Goal: Information Seeking & Learning: Learn about a topic

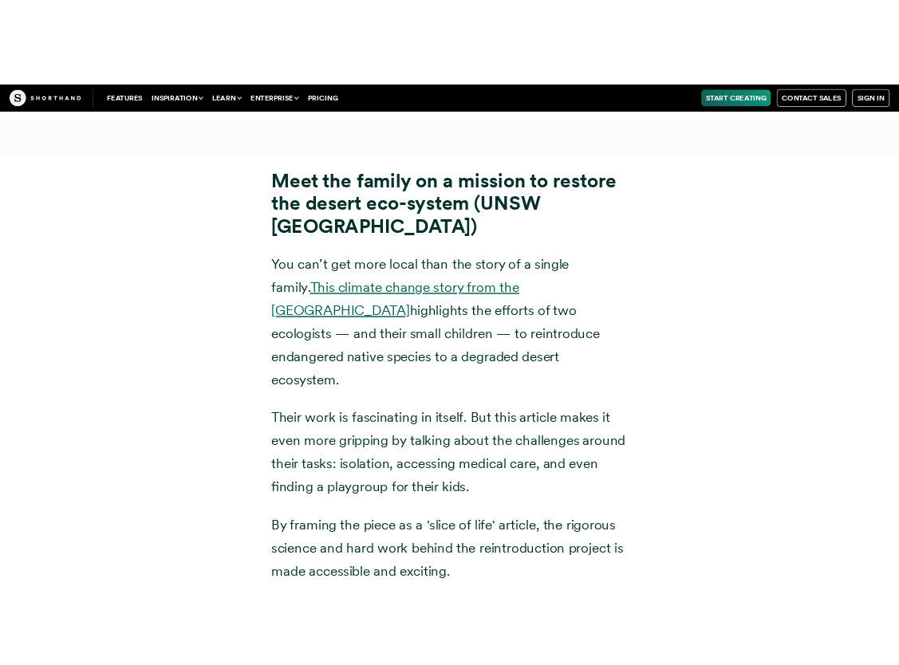
scroll to position [14614, 0]
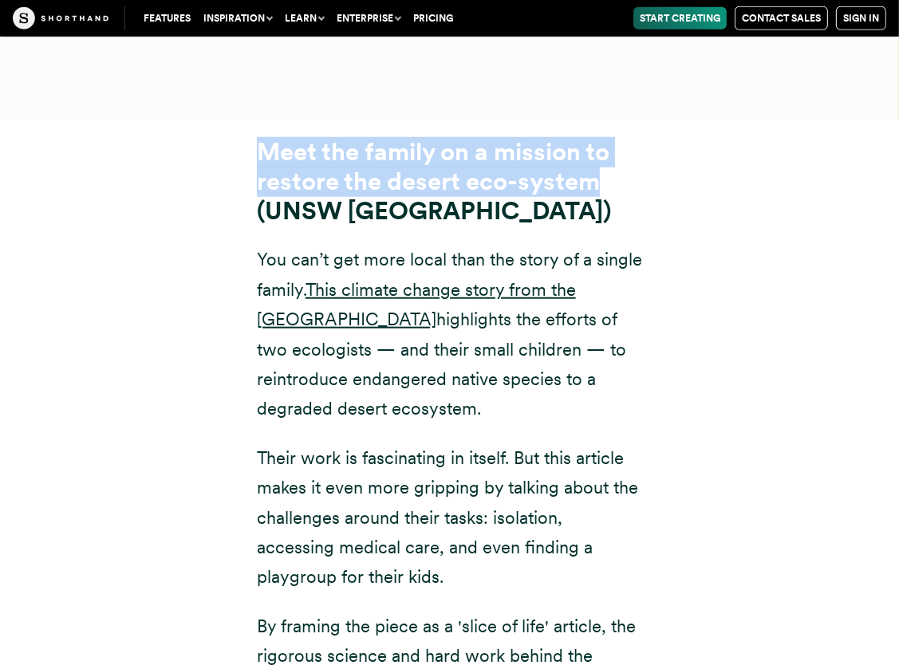
drag, startPoint x: 257, startPoint y: 96, endPoint x: 607, endPoint y: 139, distance: 352.6
click at [607, 139] on h3 "Meet the family on a mission to restore the desert eco-system (UNSW [GEOGRAPHIC…" at bounding box center [450, 182] width 386 height 89
drag, startPoint x: 607, startPoint y: 139, endPoint x: 488, endPoint y: 112, distance: 121.7
copy strong "Meet the family on a mission to restore the desert eco-system"
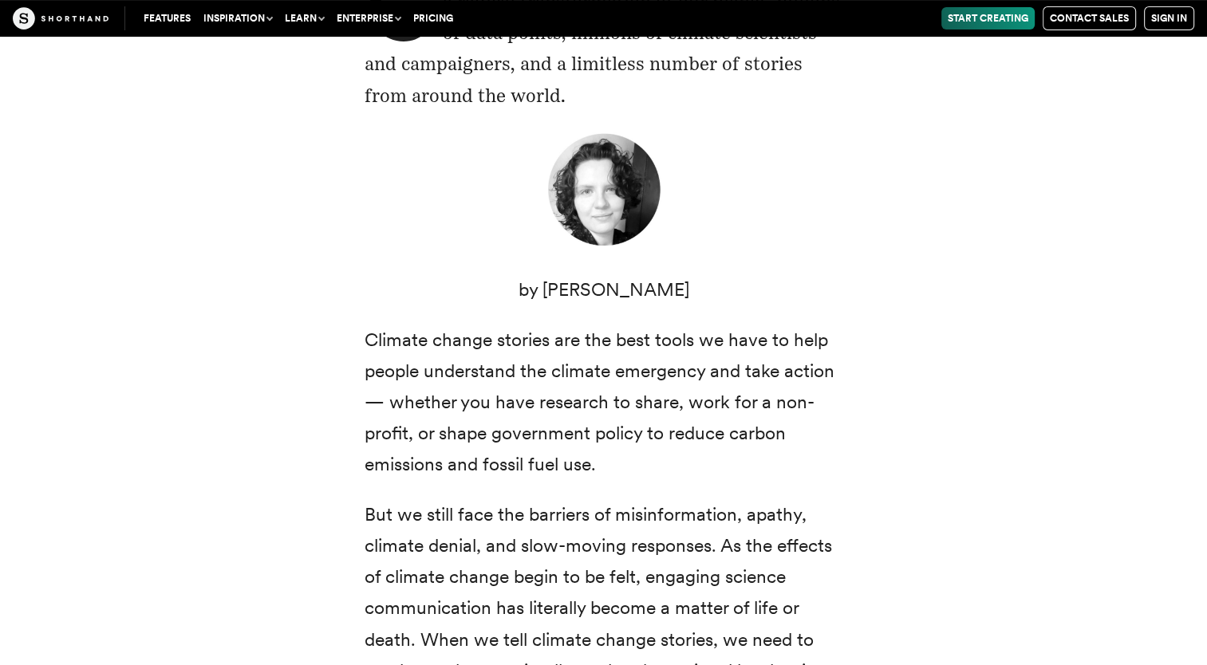
scroll to position [319, 0]
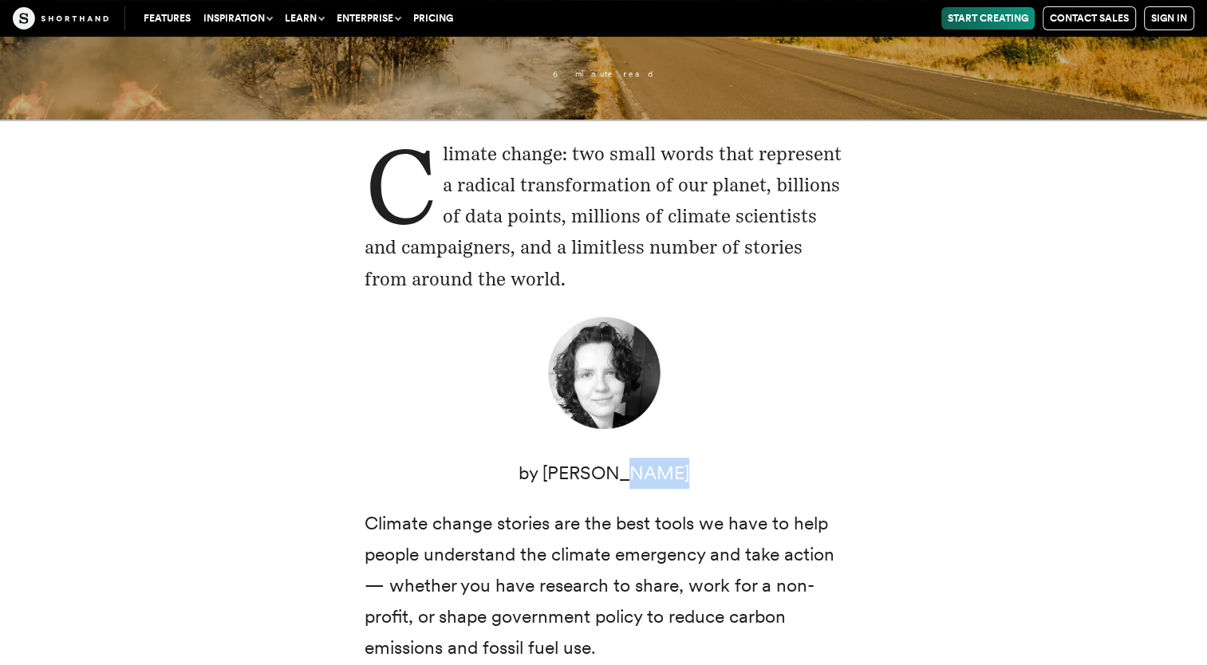
drag, startPoint x: 630, startPoint y: 474, endPoint x: 711, endPoint y: 474, distance: 80.5
click at [711, 474] on p "by [PERSON_NAME]" at bounding box center [603, 473] width 478 height 31
drag, startPoint x: 711, startPoint y: 474, endPoint x: 688, endPoint y: 457, distance: 27.9
click at [692, 458] on p "by [PERSON_NAME]" at bounding box center [603, 473] width 478 height 31
copy p "[PERSON_NAME]"
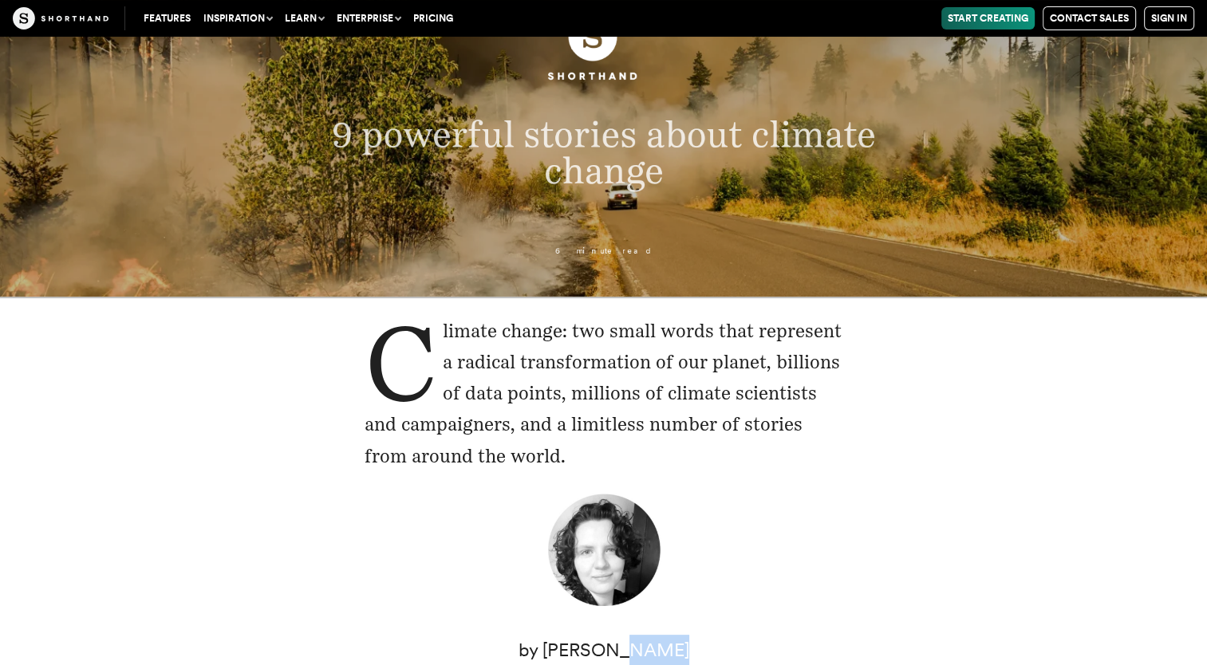
scroll to position [0, 0]
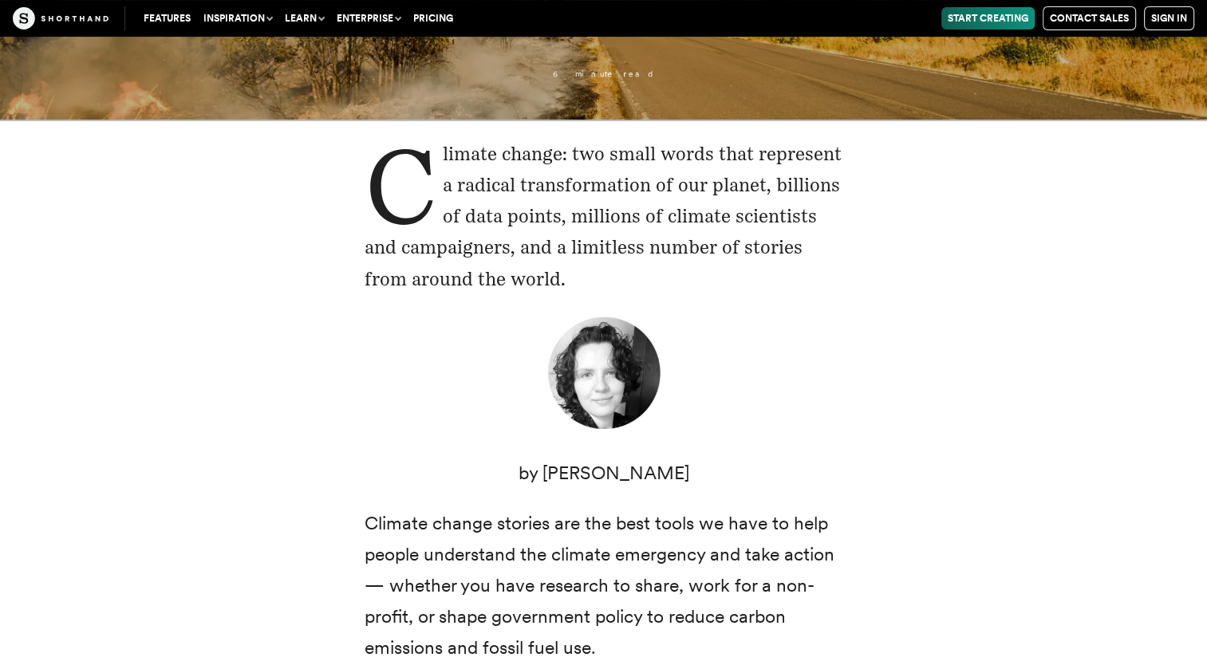
click at [734, 392] on figure at bounding box center [603, 376] width 478 height 124
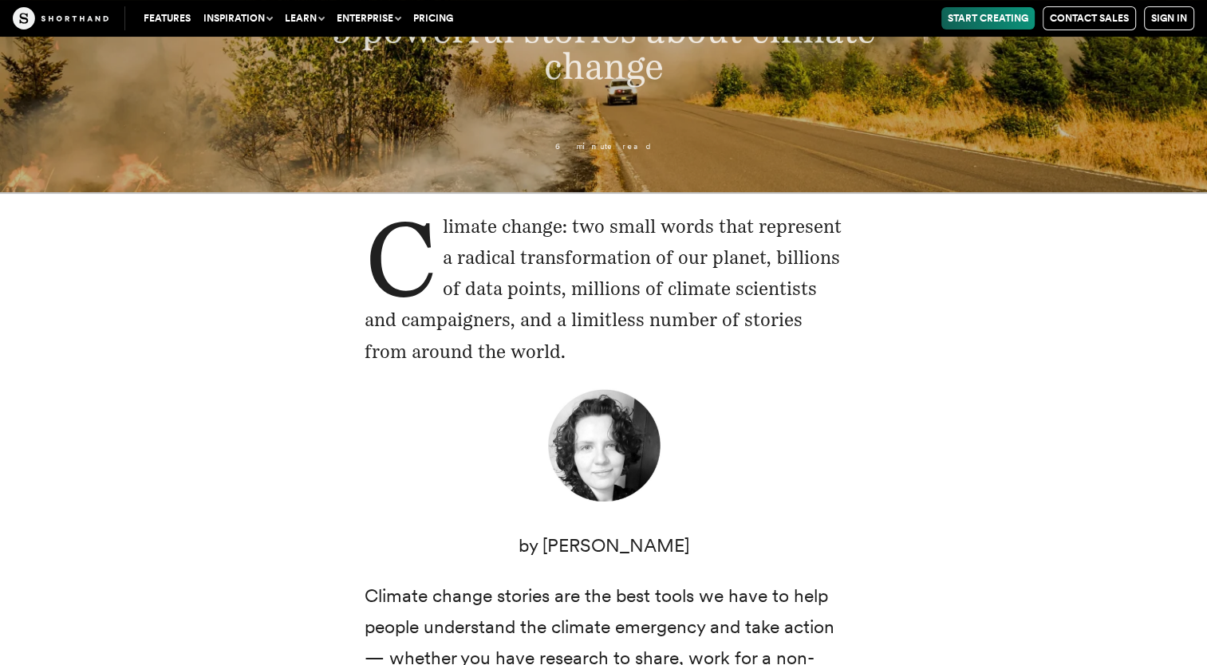
scroll to position [399, 0]
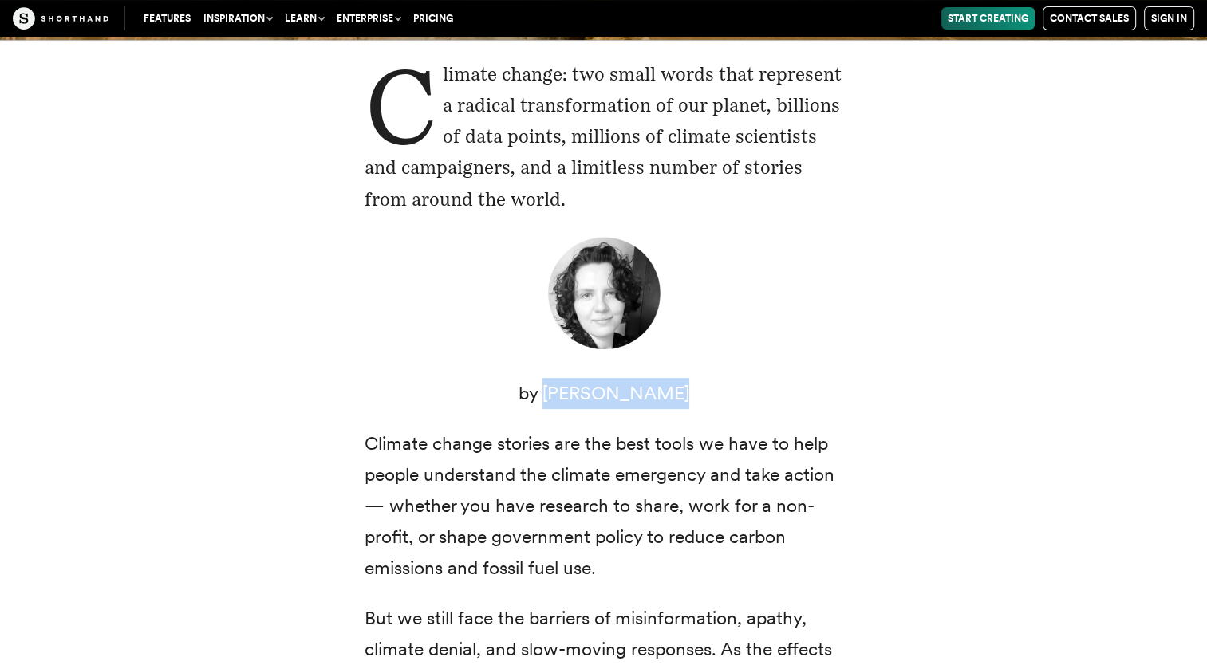
drag, startPoint x: 560, startPoint y: 392, endPoint x: 697, endPoint y: 392, distance: 137.2
click at [697, 392] on p "by [PERSON_NAME]" at bounding box center [603, 393] width 478 height 31
drag, startPoint x: 697, startPoint y: 392, endPoint x: 657, endPoint y: 391, distance: 39.9
copy p "[PERSON_NAME]"
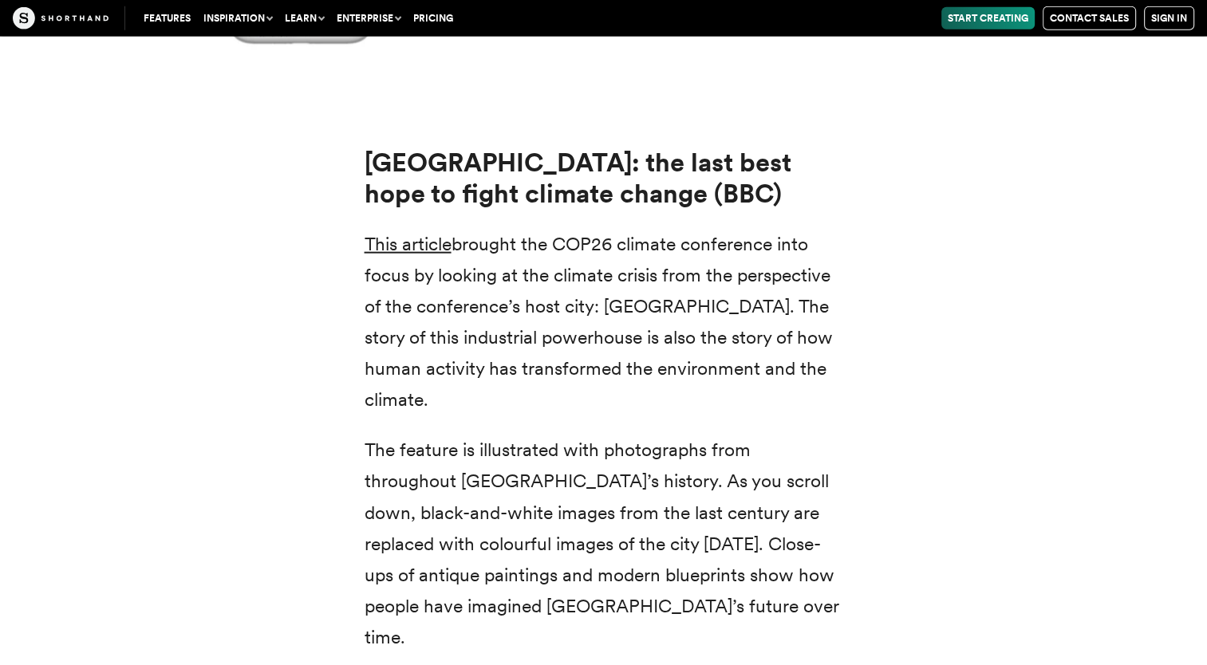
scroll to position [21858, 0]
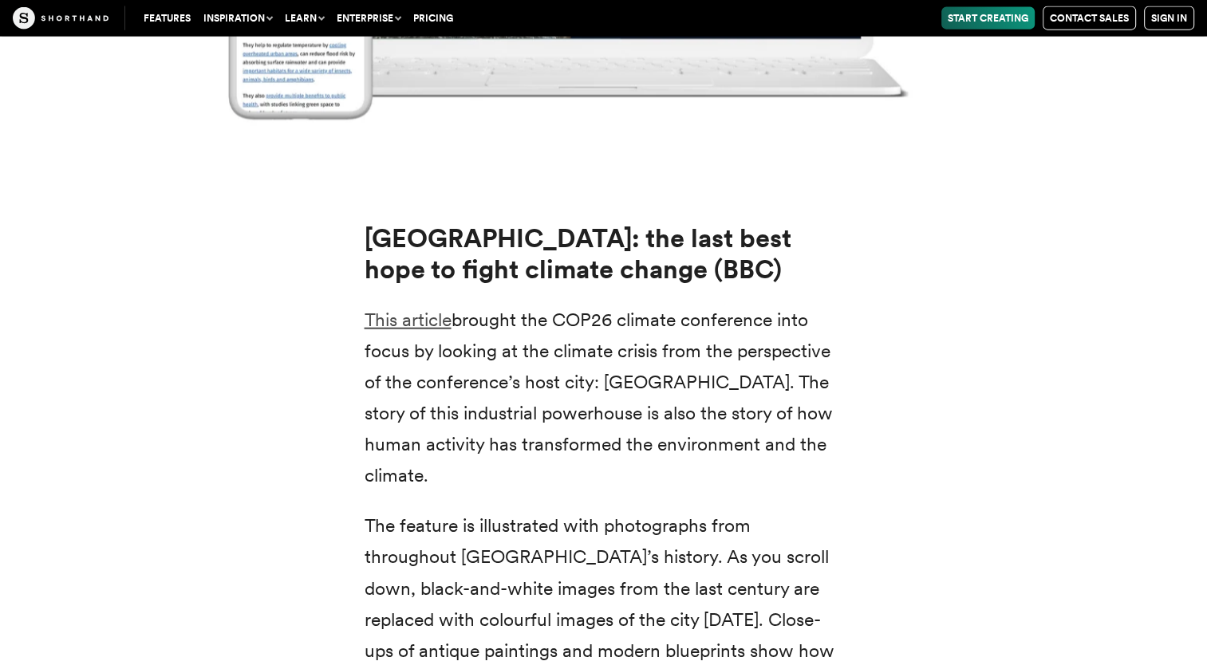
click at [418, 309] on link "This article" at bounding box center [407, 320] width 87 height 22
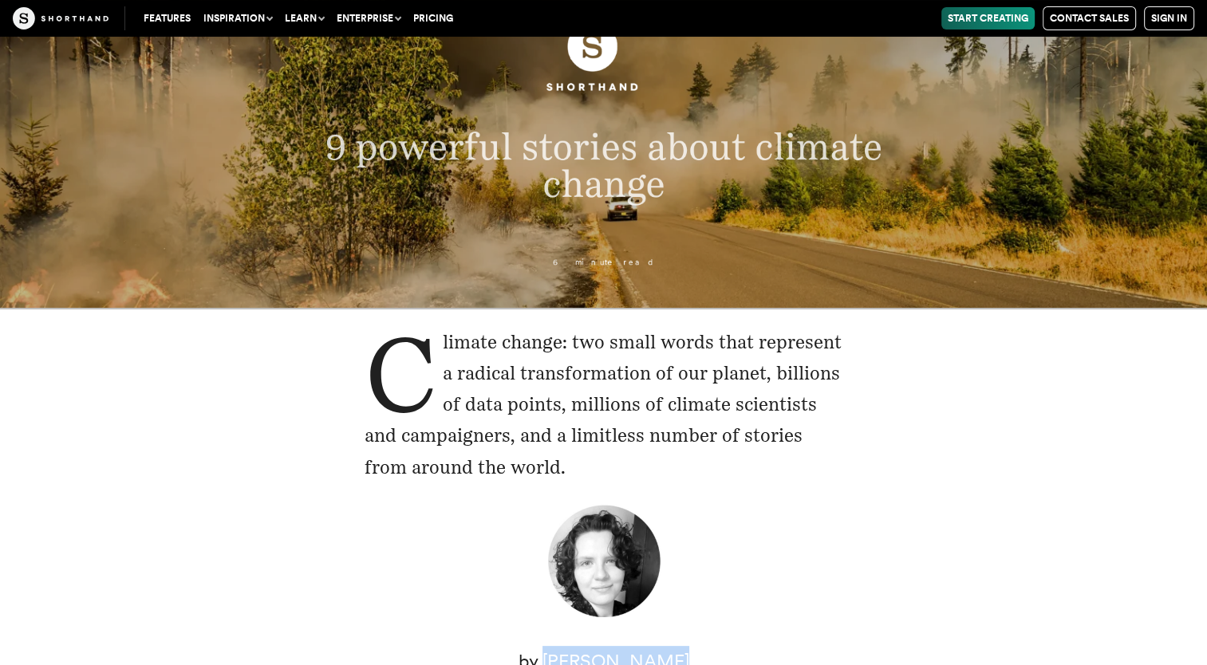
scroll to position [0, 0]
